Goal: Information Seeking & Learning: Learn about a topic

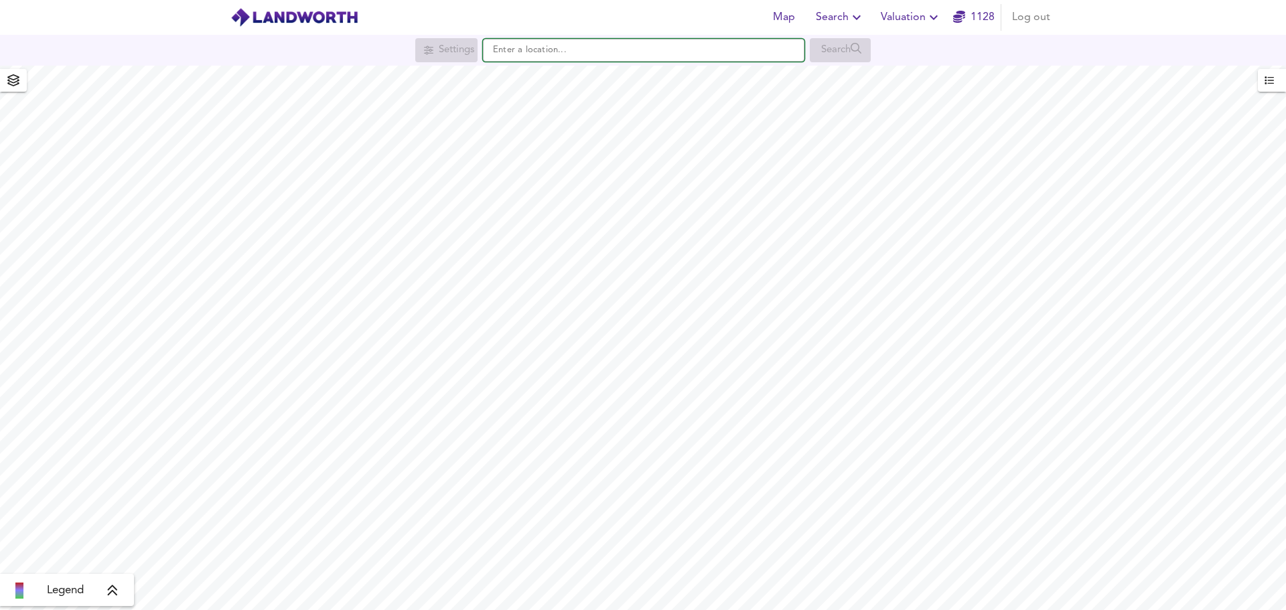
click at [536, 49] on input "text" at bounding box center [644, 50] width 322 height 23
type input "[PERSON_NAME] on wreake"
click at [602, 54] on input "[PERSON_NAME] on wreake" at bounding box center [644, 50] width 322 height 23
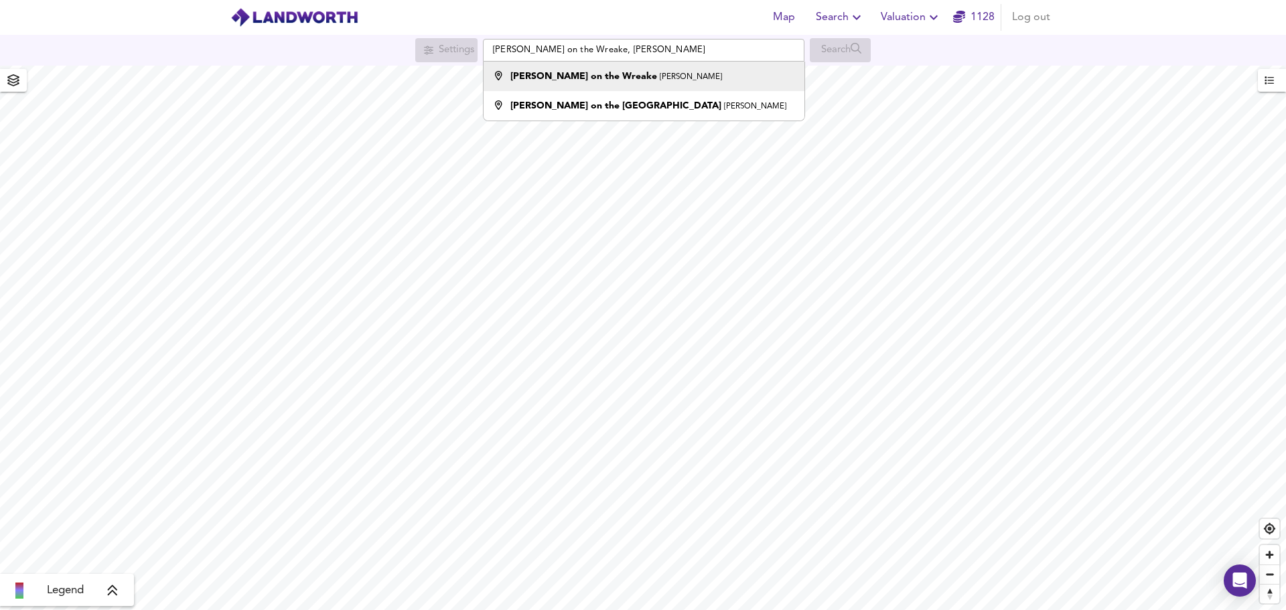
type input "Frisby on the Wreake, Melton Mowbray"
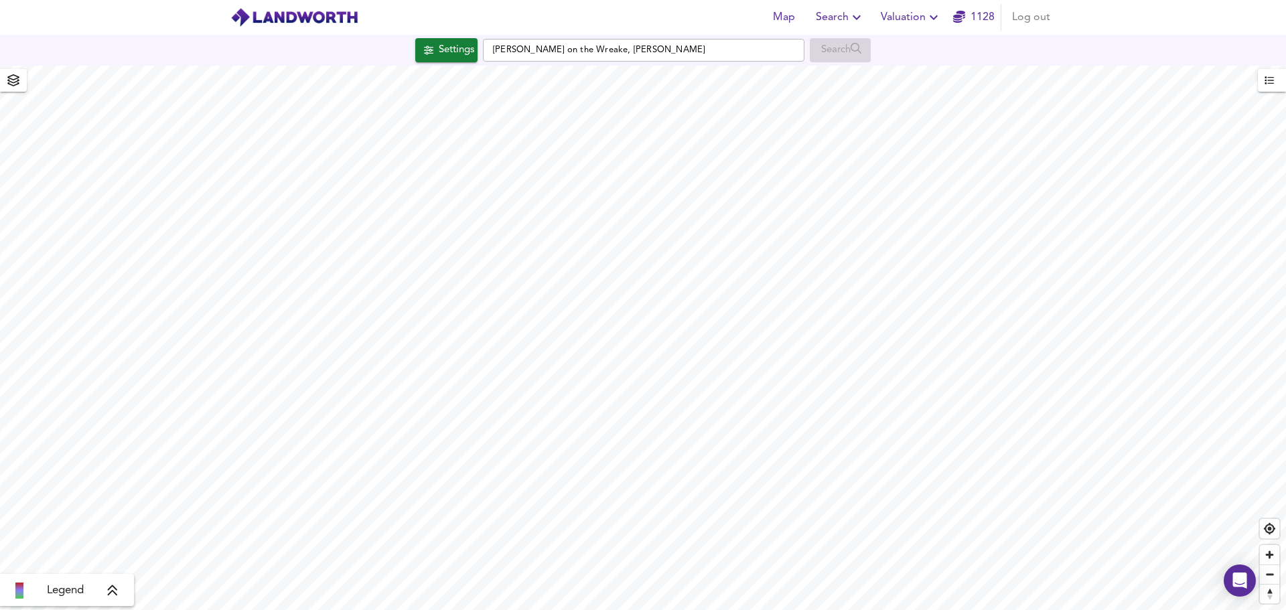
checkbox input "false"
checkbox input "true"
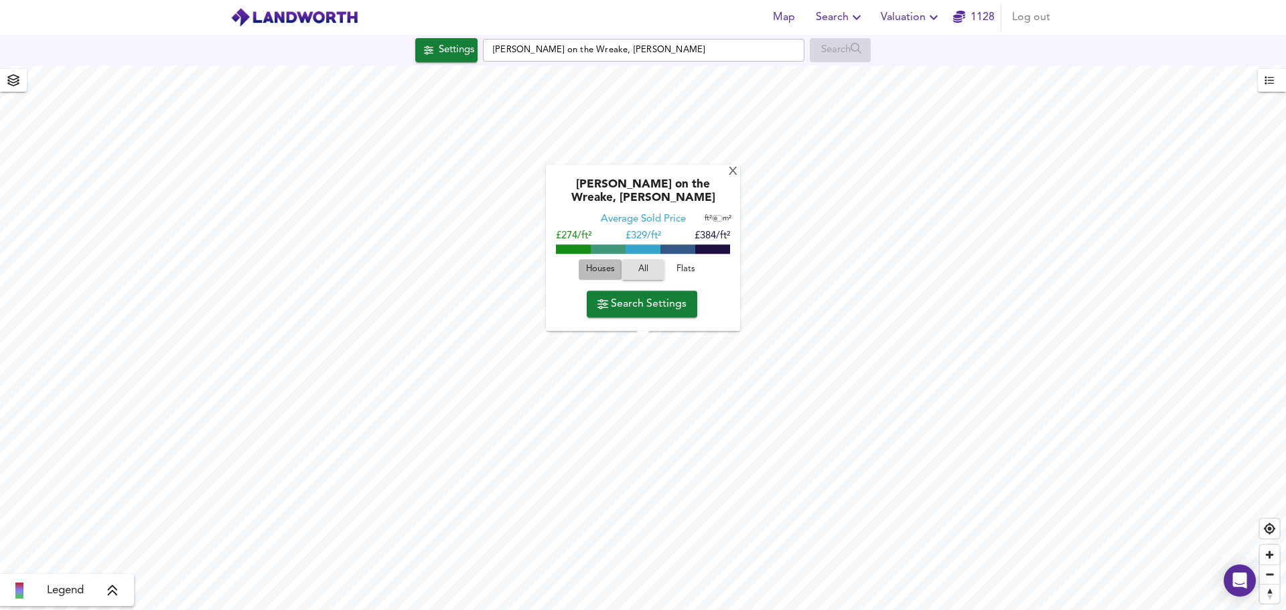
click at [601, 271] on span "Houses" at bounding box center [600, 270] width 36 height 15
